Goal: Transaction & Acquisition: Purchase product/service

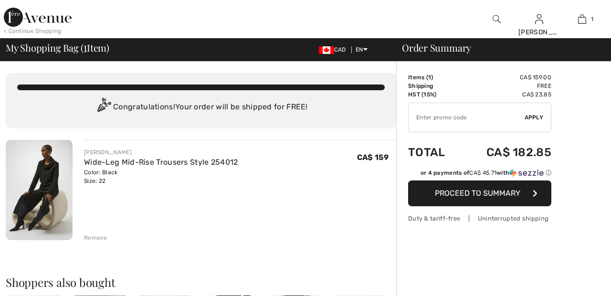
click at [439, 21] on div "< Continue Shopping Sandra Hi, Sandra ! 590 Reward points My Info Orders My Add…" at bounding box center [305, 19] width 611 height 38
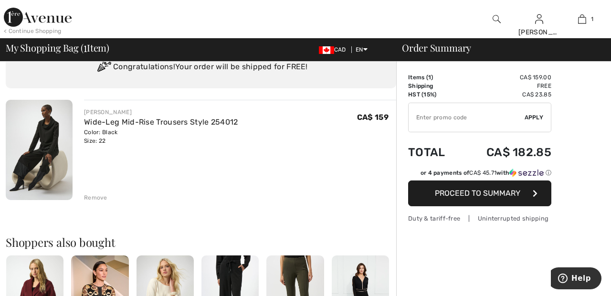
scroll to position [45, 0]
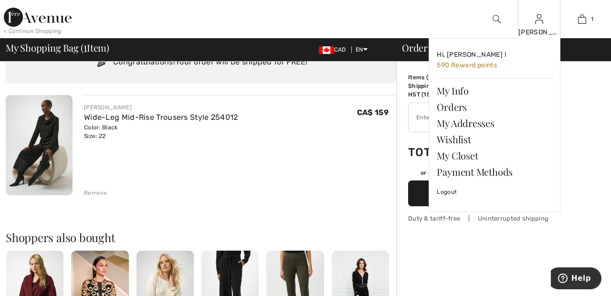
click at [546, 31] on div "[PERSON_NAME]" at bounding box center [540, 32] width 42 height 10
click at [471, 137] on link "Wishlist" at bounding box center [495, 139] width 116 height 16
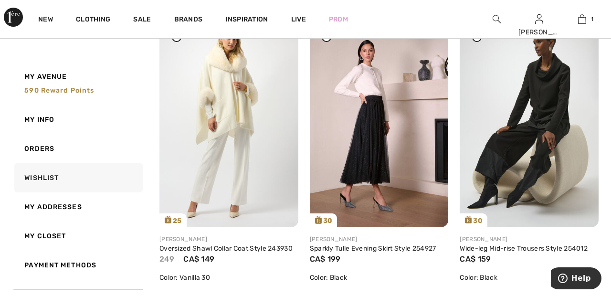
scroll to position [456, 0]
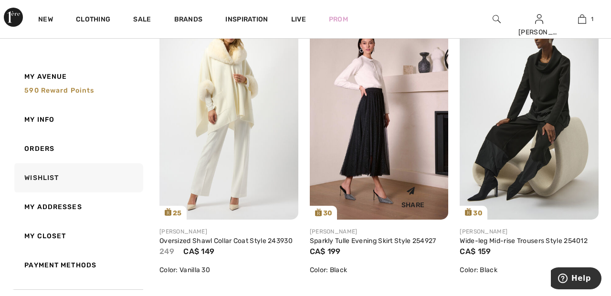
click at [399, 151] on img at bounding box center [379, 115] width 139 height 208
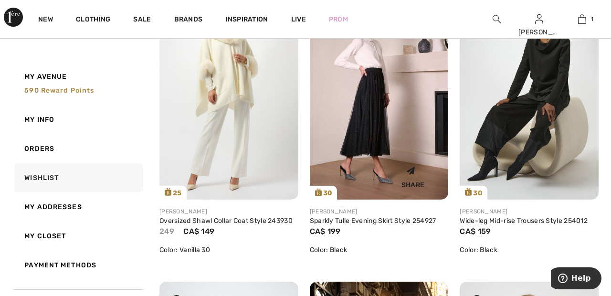
scroll to position [502, 0]
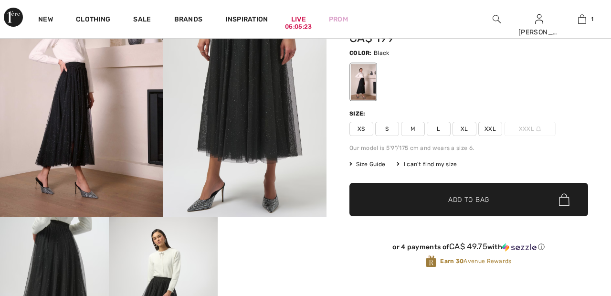
scroll to position [129, 0]
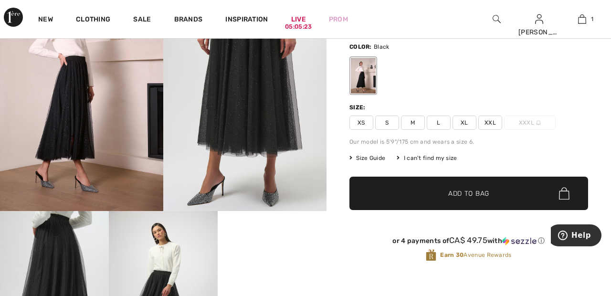
click at [494, 120] on span "XXL" at bounding box center [491, 123] width 24 height 14
click at [505, 195] on span "✔ Added to Bag Add to Bag" at bounding box center [469, 193] width 239 height 33
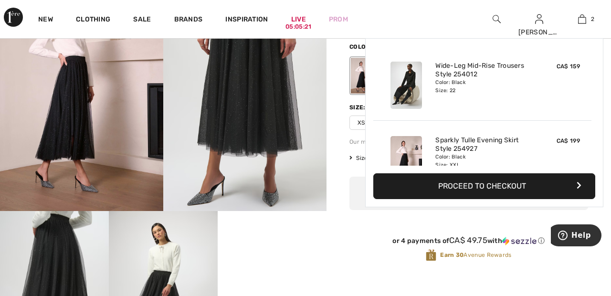
scroll to position [30, 0]
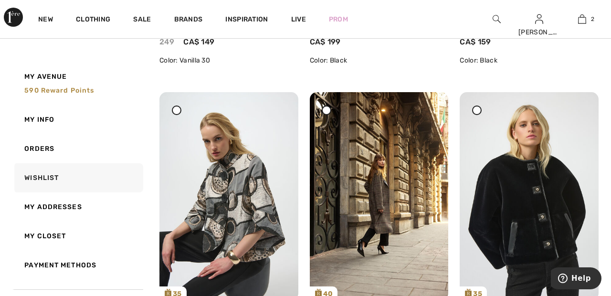
scroll to position [663, 0]
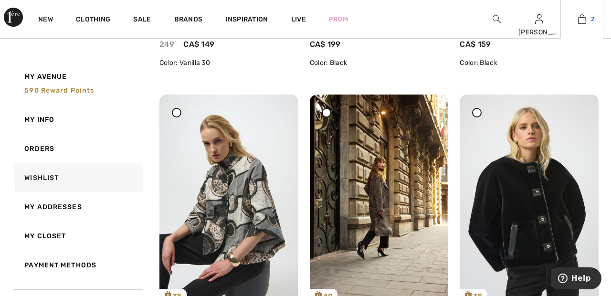
click at [585, 23] on img at bounding box center [582, 18] width 8 height 11
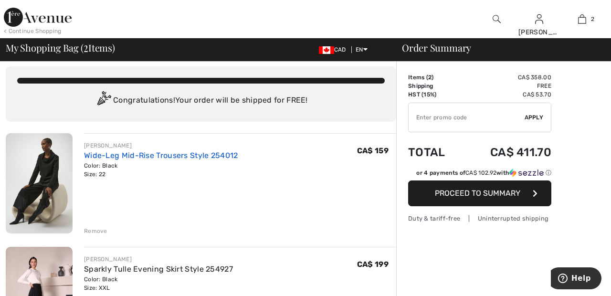
click at [219, 157] on link "Wide-Leg Mid-Rise Trousers Style 254012" at bounding box center [161, 155] width 154 height 9
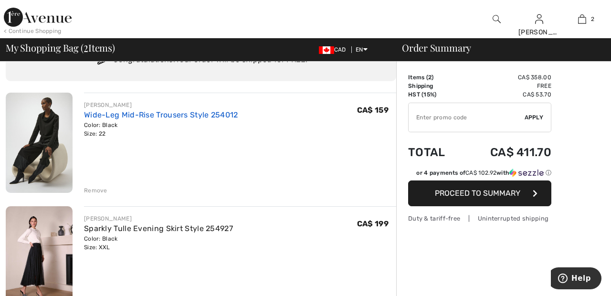
scroll to position [53, 0]
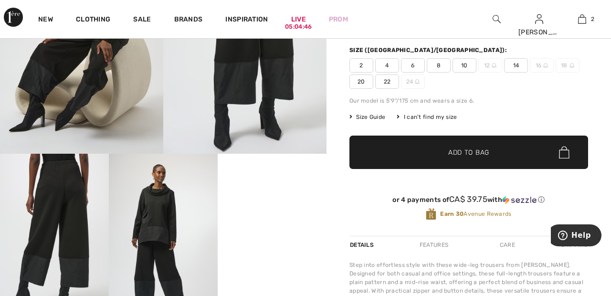
scroll to position [181, 0]
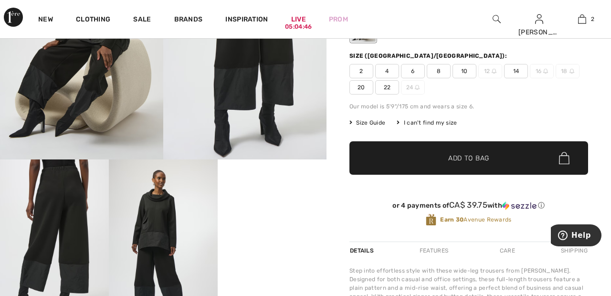
click at [169, 219] on img at bounding box center [163, 241] width 109 height 163
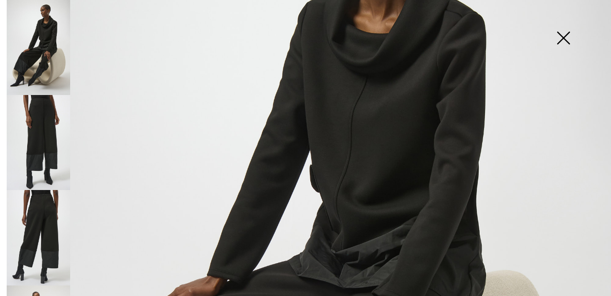
scroll to position [194, 0]
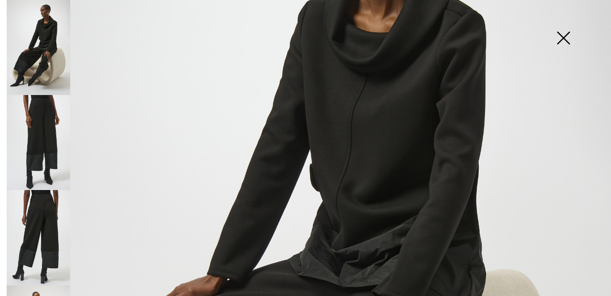
click at [565, 39] on img at bounding box center [564, 38] width 48 height 49
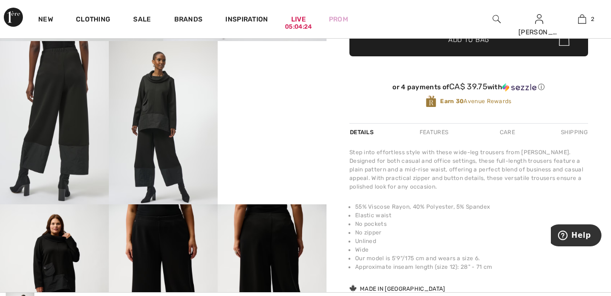
scroll to position [298, 0]
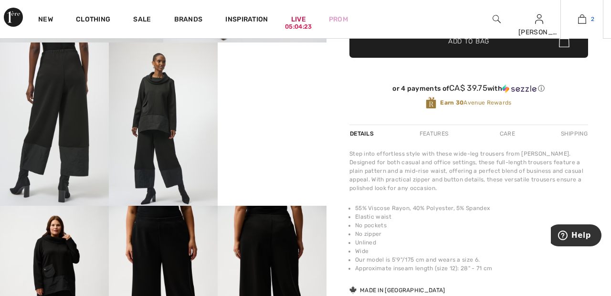
click at [589, 20] on link "2" at bounding box center [582, 18] width 42 height 11
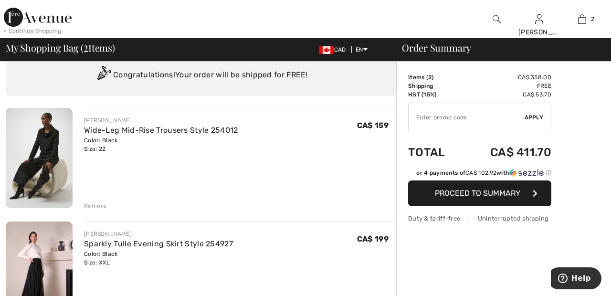
scroll to position [32, 0]
click at [214, 243] on link "Sparkly Tulle Evening Skirt Style 254927" at bounding box center [158, 244] width 149 height 9
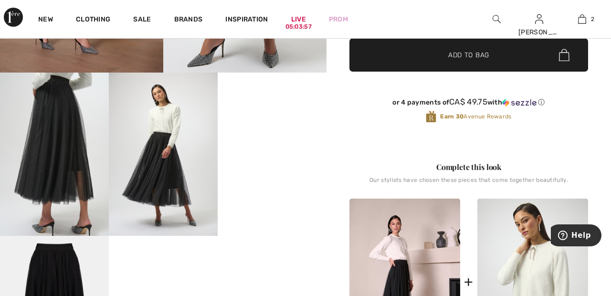
scroll to position [268, 0]
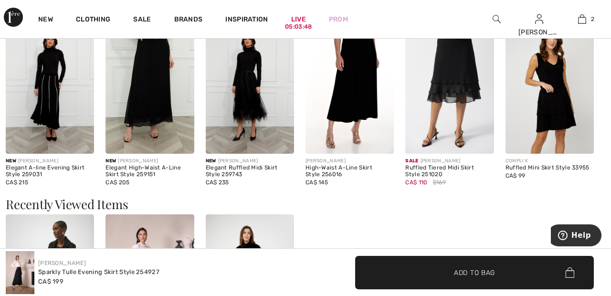
click at [259, 112] on img at bounding box center [250, 87] width 88 height 133
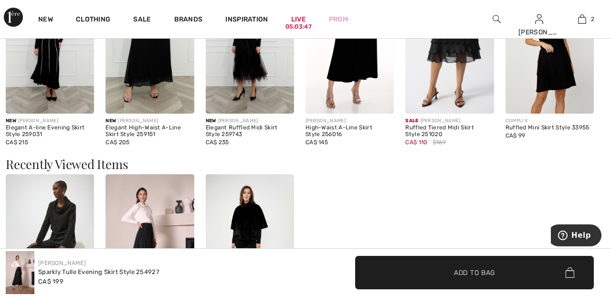
scroll to position [1152, 0]
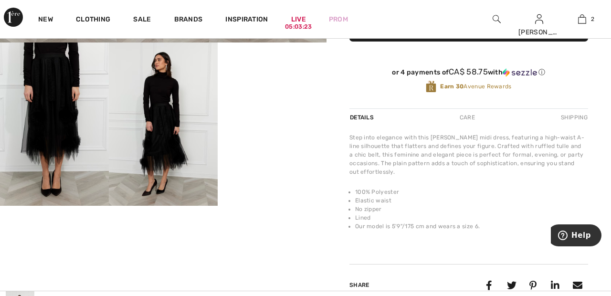
scroll to position [296, 0]
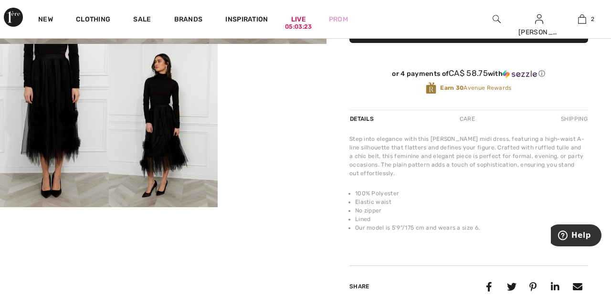
click at [289, 98] on video "Your browser does not support the video tag." at bounding box center [272, 71] width 109 height 54
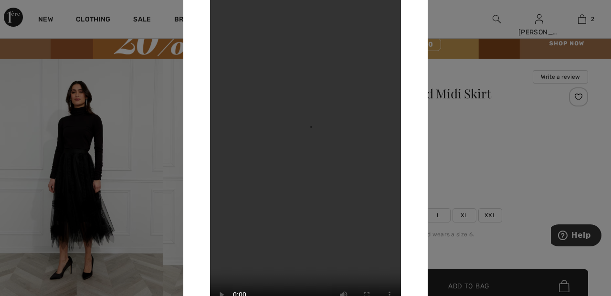
scroll to position [0, 0]
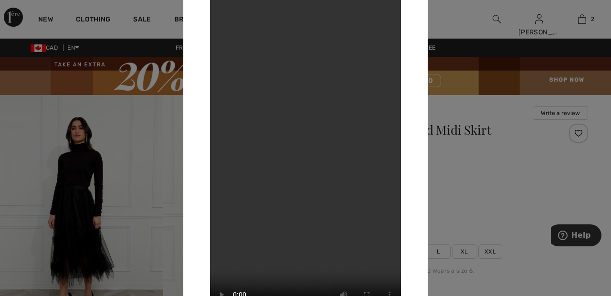
click at [76, 219] on div at bounding box center [305, 148] width 611 height 296
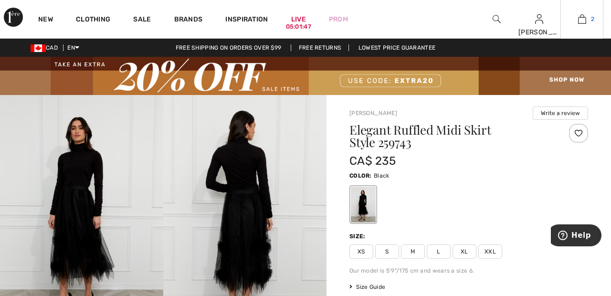
click at [586, 24] on img at bounding box center [582, 18] width 8 height 11
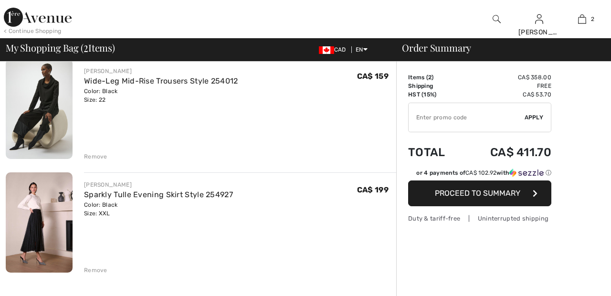
scroll to position [82, 0]
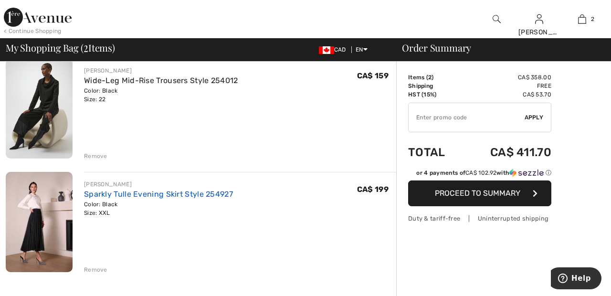
click at [188, 193] on link "Sparkly Tulle Evening Skirt Style 254927" at bounding box center [158, 194] width 149 height 9
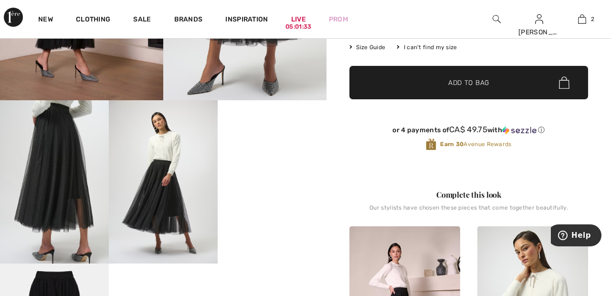
scroll to position [240, 0]
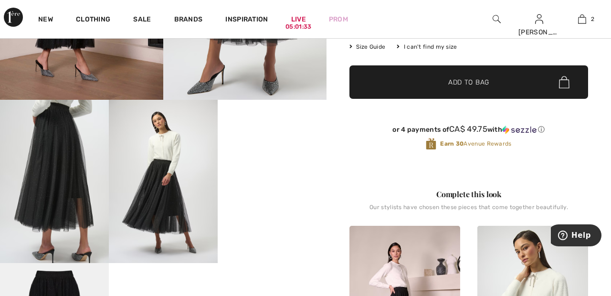
click at [282, 154] on video "Your browser does not support the video tag." at bounding box center [272, 127] width 109 height 54
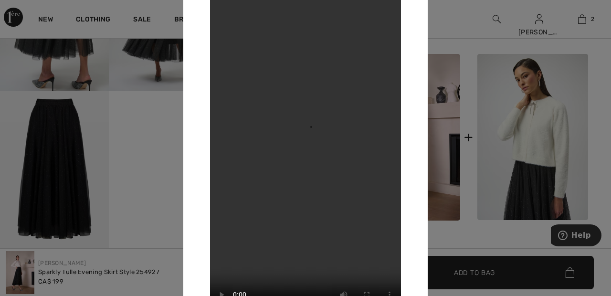
scroll to position [415, 0]
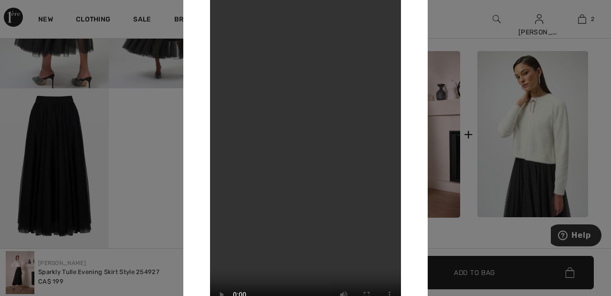
click at [62, 190] on div at bounding box center [305, 148] width 611 height 296
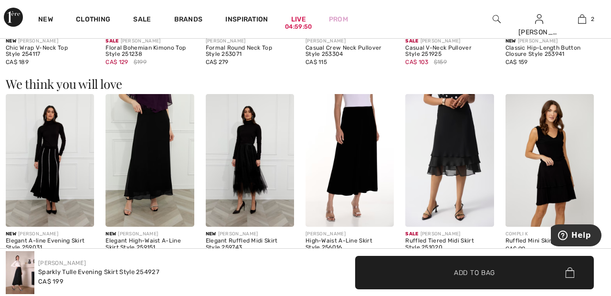
scroll to position [1035, 0]
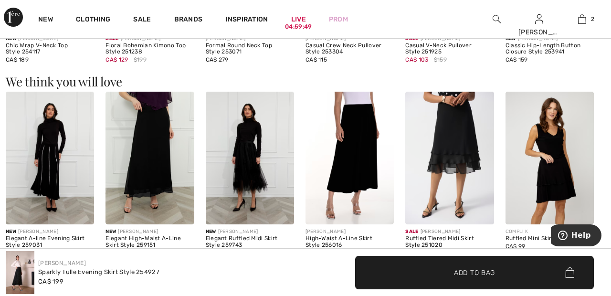
click at [261, 170] on img at bounding box center [250, 158] width 88 height 133
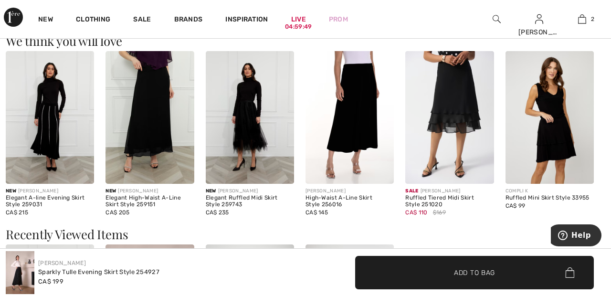
scroll to position [1081, 0]
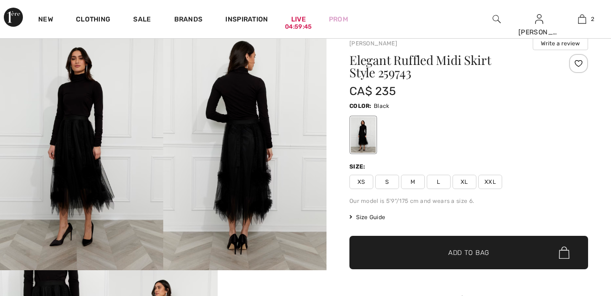
click at [496, 179] on span "XXL" at bounding box center [491, 182] width 24 height 14
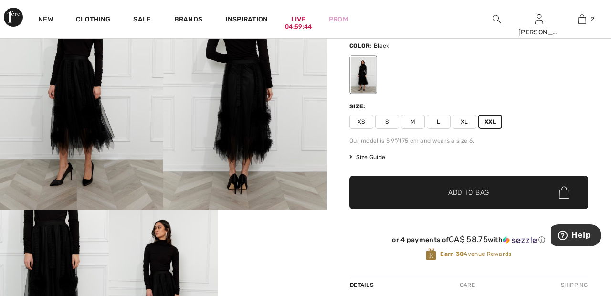
scroll to position [130, 0]
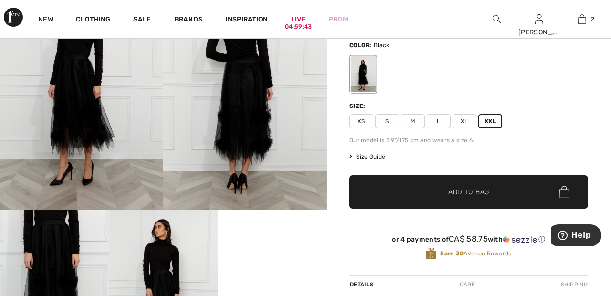
click at [488, 192] on span "Add to Bag" at bounding box center [469, 192] width 41 height 10
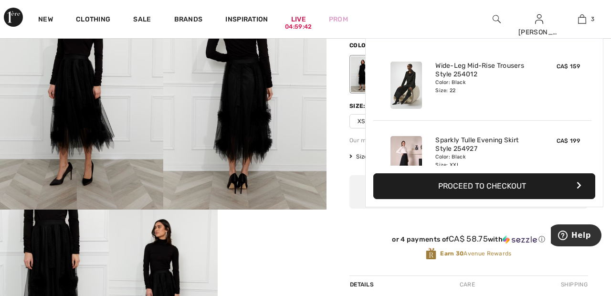
scroll to position [104, 0]
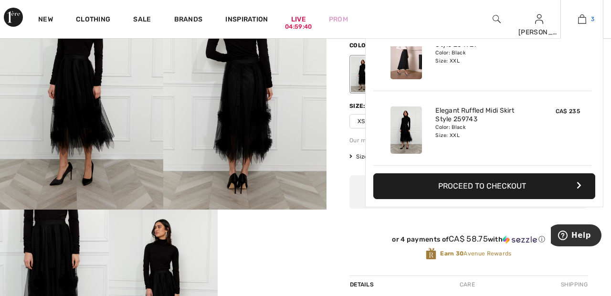
click at [586, 22] on img at bounding box center [582, 18] width 8 height 11
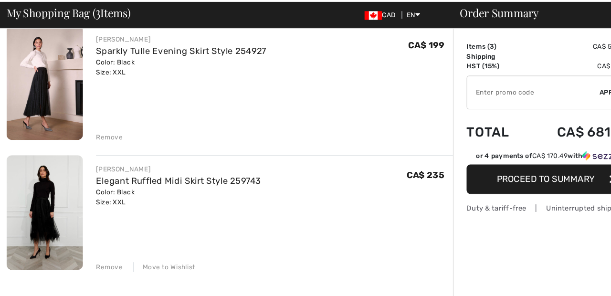
scroll to position [194, 0]
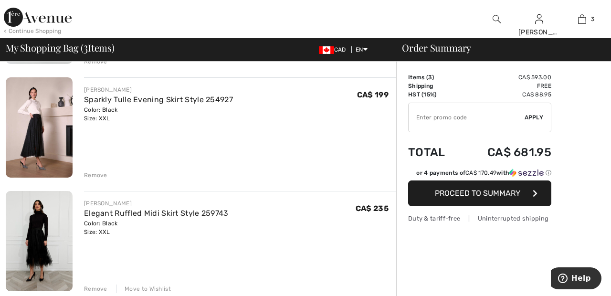
click at [332, 212] on div "FRANK LYMAN Elegant Ruffled Midi Skirt Style 259743 Color: Black Size: XXL Fina…" at bounding box center [240, 217] width 312 height 37
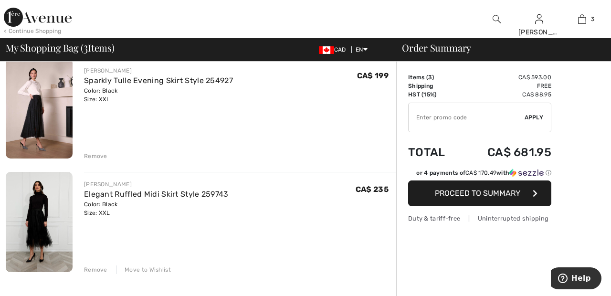
scroll to position [206, 0]
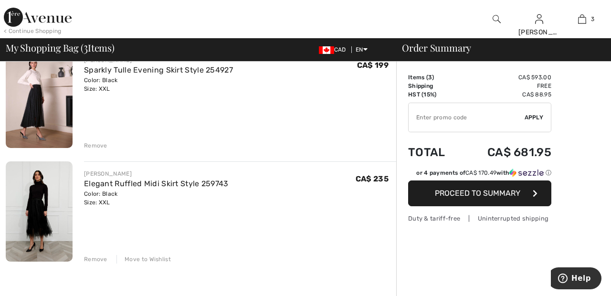
click at [152, 258] on div "Move to Wishlist" at bounding box center [144, 259] width 54 height 9
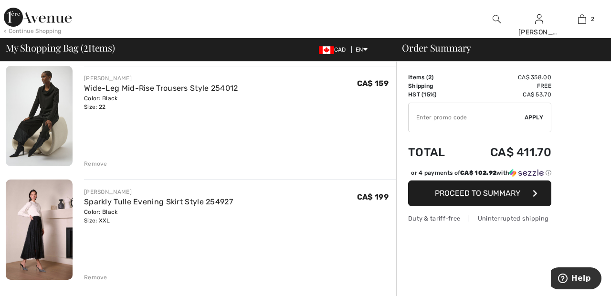
scroll to position [0, 0]
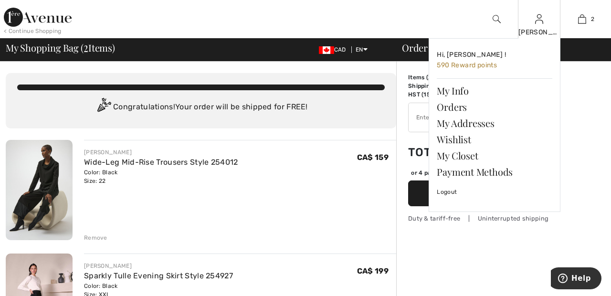
click at [542, 21] on img at bounding box center [539, 18] width 8 height 11
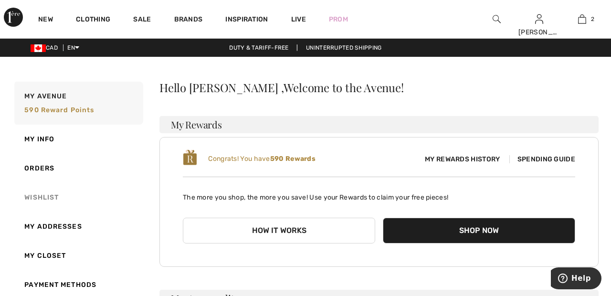
click at [48, 200] on link "Wishlist" at bounding box center [77, 197] width 131 height 29
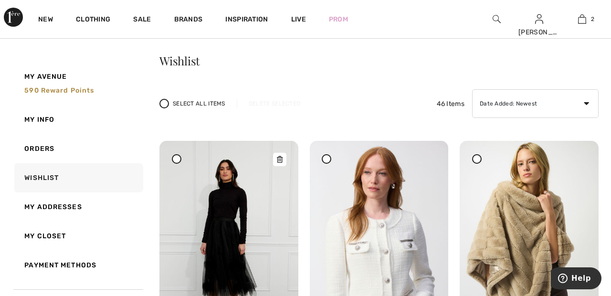
click at [239, 235] on img at bounding box center [229, 245] width 139 height 208
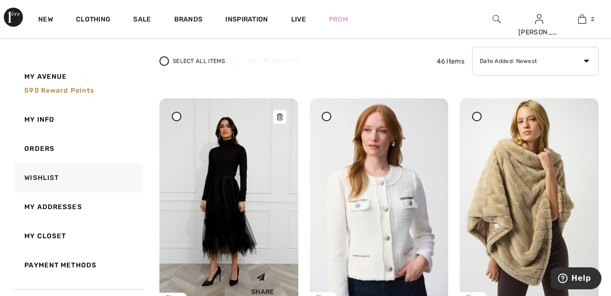
scroll to position [73, 0]
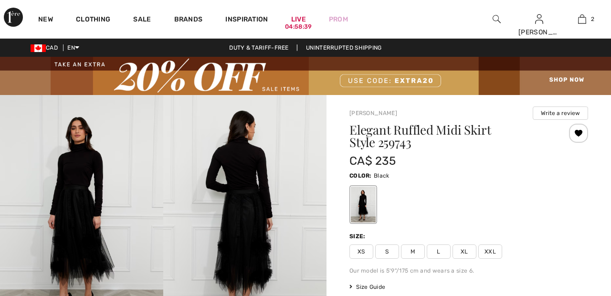
checkbox input "true"
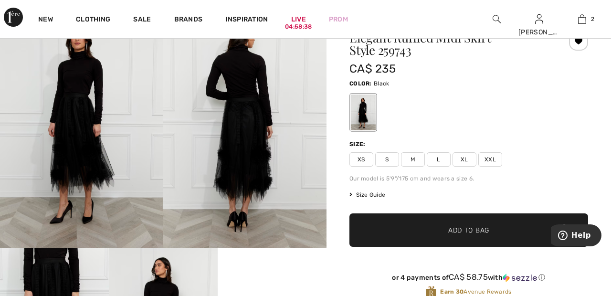
scroll to position [93, 0]
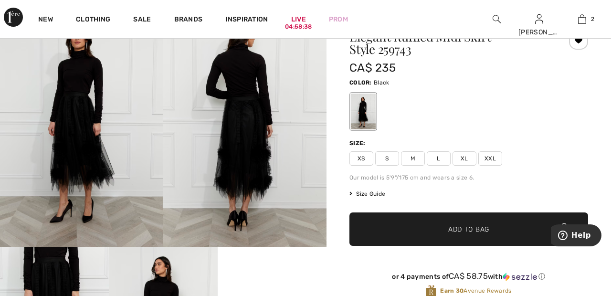
click at [494, 155] on span "XXL" at bounding box center [491, 158] width 24 height 14
click at [498, 223] on span "✔ Added to Bag Add to Bag" at bounding box center [469, 229] width 239 height 33
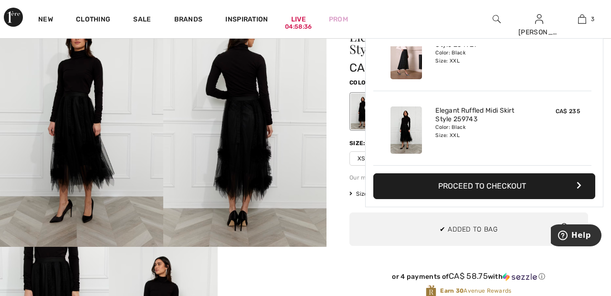
scroll to position [104, 0]
click at [458, 8] on div "New Clothing Sale Brands Inspiration Live 04:58:34 Prom Sandra Hi, Sandra ! 590…" at bounding box center [305, 19] width 611 height 38
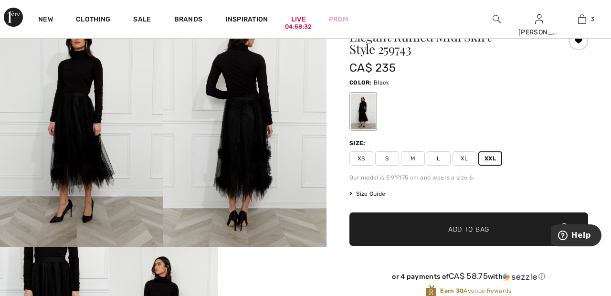
click at [374, 194] on span "Size Guide" at bounding box center [368, 194] width 36 height 9
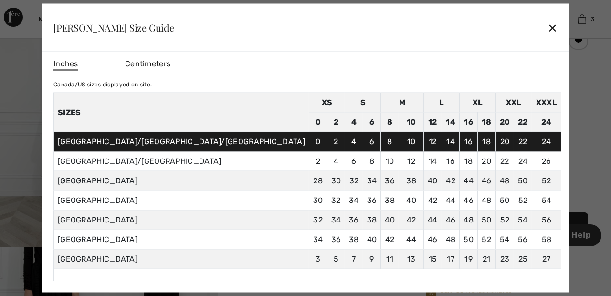
scroll to position [0, 0]
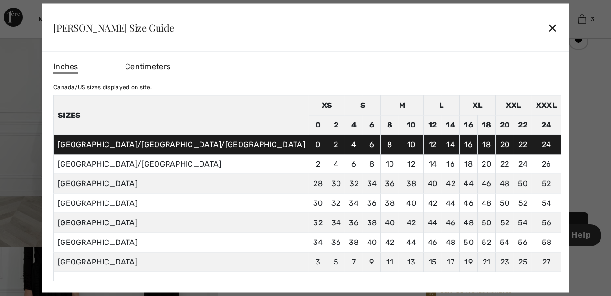
click at [548, 17] on div "✕" at bounding box center [553, 27] width 10 height 20
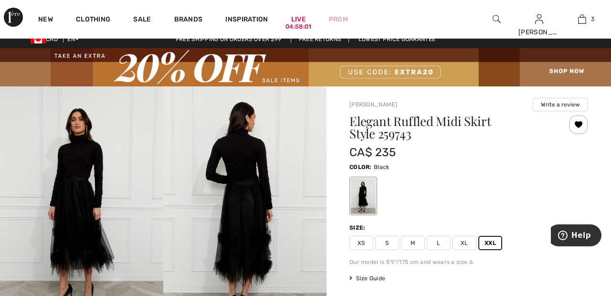
scroll to position [9, 0]
click at [297, 25] on div "04:57:58" at bounding box center [299, 26] width 26 height 9
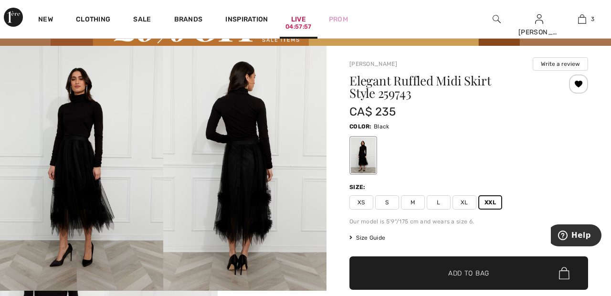
scroll to position [55, 0]
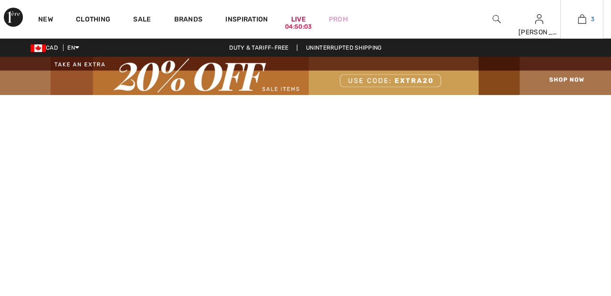
click at [585, 18] on img at bounding box center [582, 18] width 8 height 11
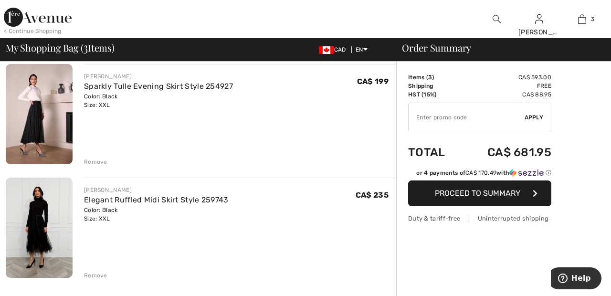
scroll to position [192, 0]
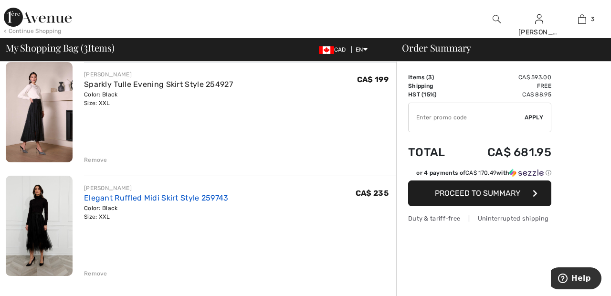
click at [211, 198] on link "Elegant Ruffled Midi Skirt Style 259743" at bounding box center [156, 197] width 145 height 9
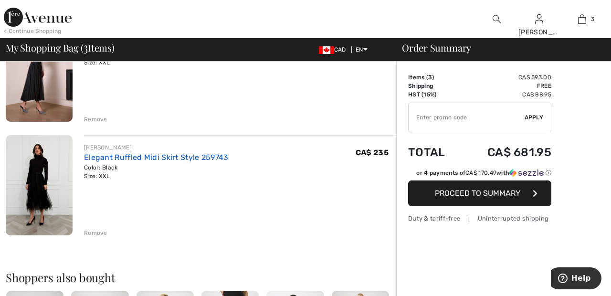
scroll to position [237, 0]
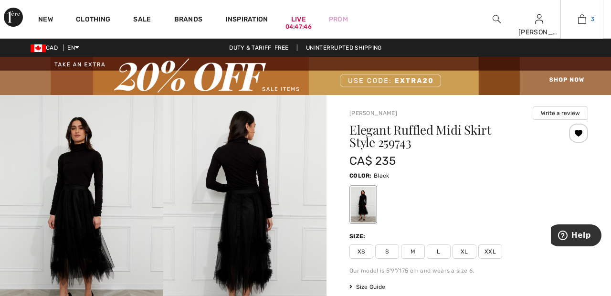
click at [587, 19] on link "3" at bounding box center [582, 18] width 42 height 11
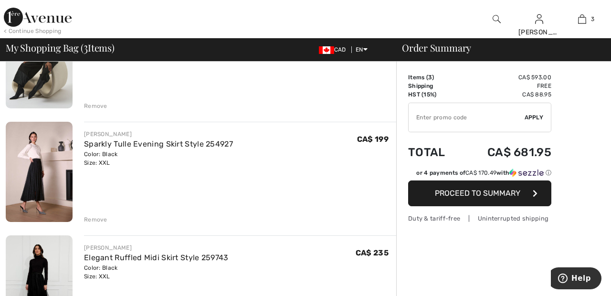
scroll to position [138, 0]
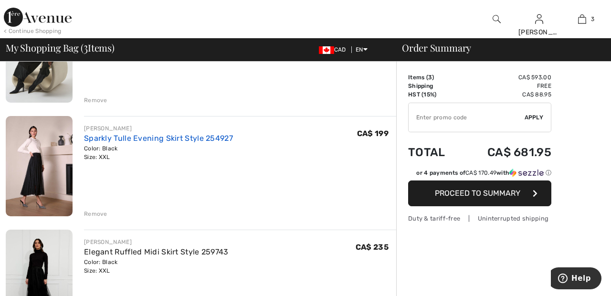
click at [222, 139] on link "Sparkly Tulle Evening Skirt Style 254927" at bounding box center [158, 138] width 149 height 9
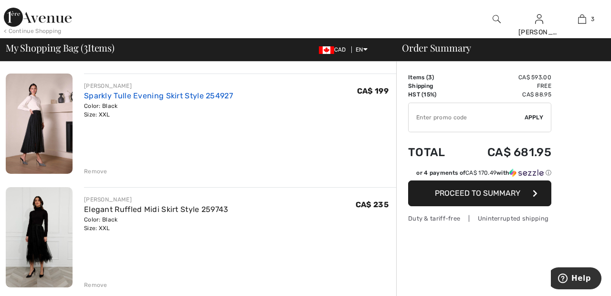
scroll to position [183, 0]
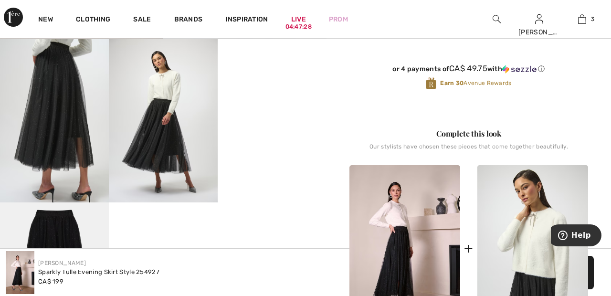
scroll to position [285, 0]
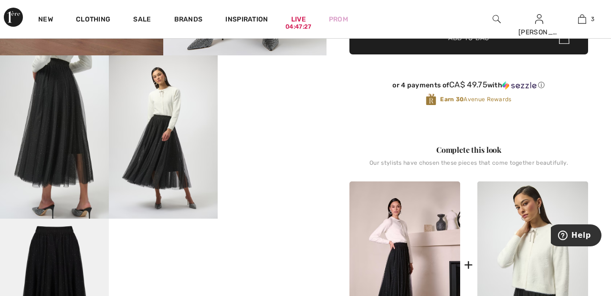
click at [165, 154] on img at bounding box center [163, 136] width 109 height 163
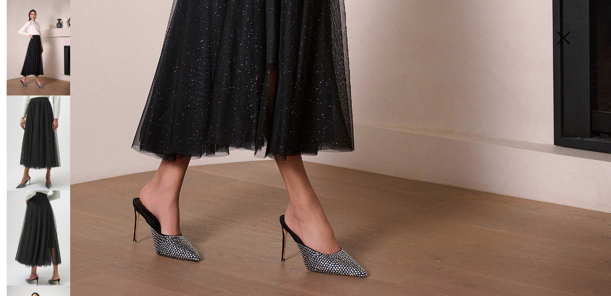
scroll to position [575, 0]
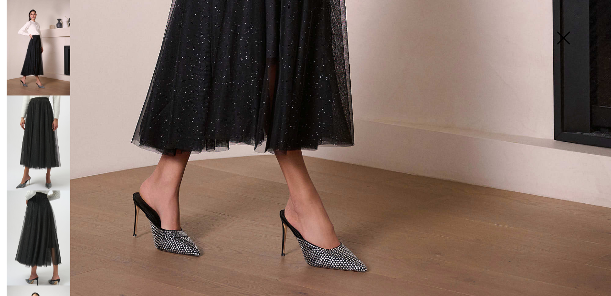
click at [57, 212] on img at bounding box center [39, 238] width 64 height 95
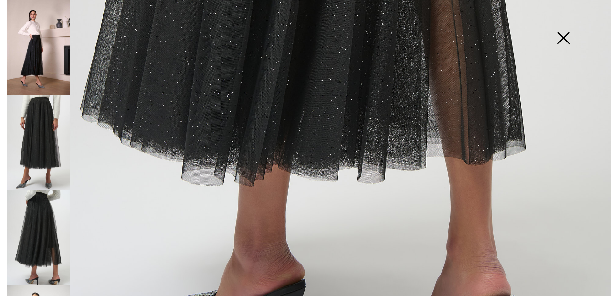
scroll to position [574, 0]
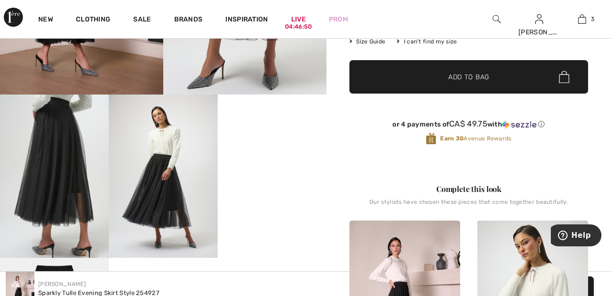
scroll to position [0, 0]
